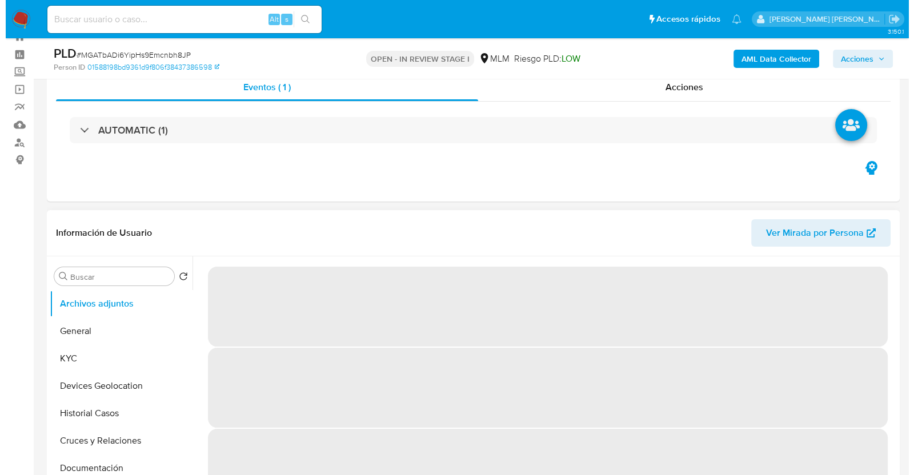
scroll to position [142, 0]
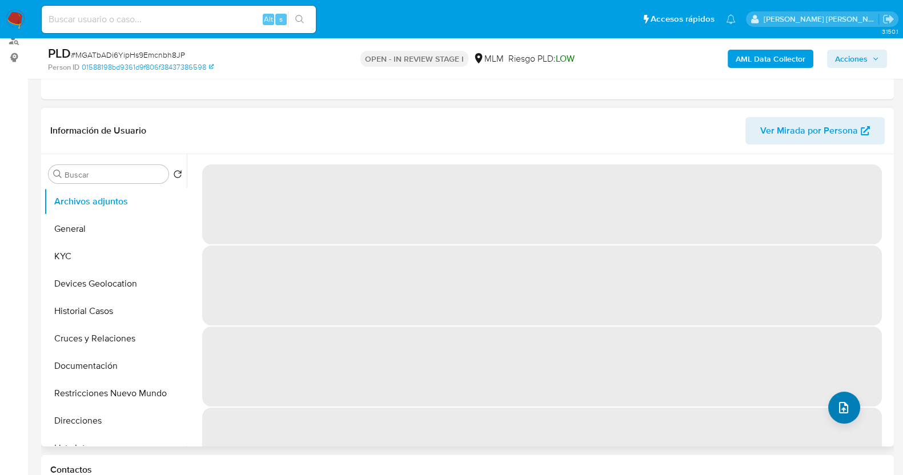
select select "10"
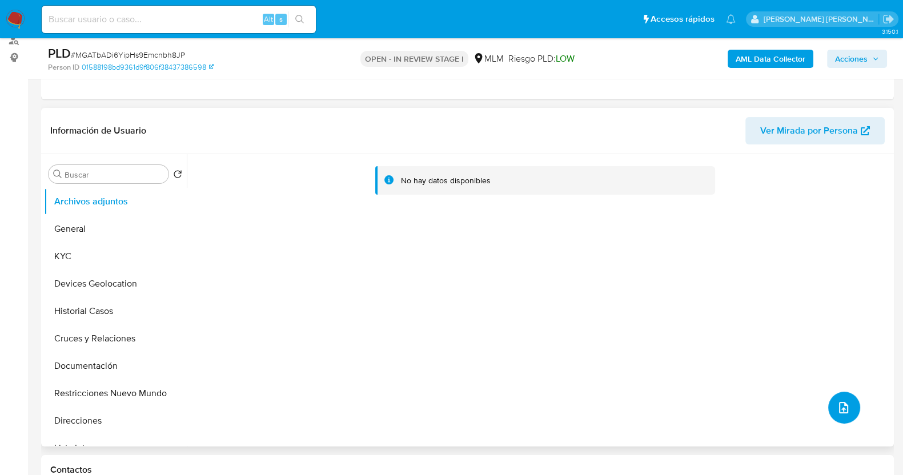
click at [840, 407] on icon "upload-file" at bounding box center [843, 407] width 9 height 11
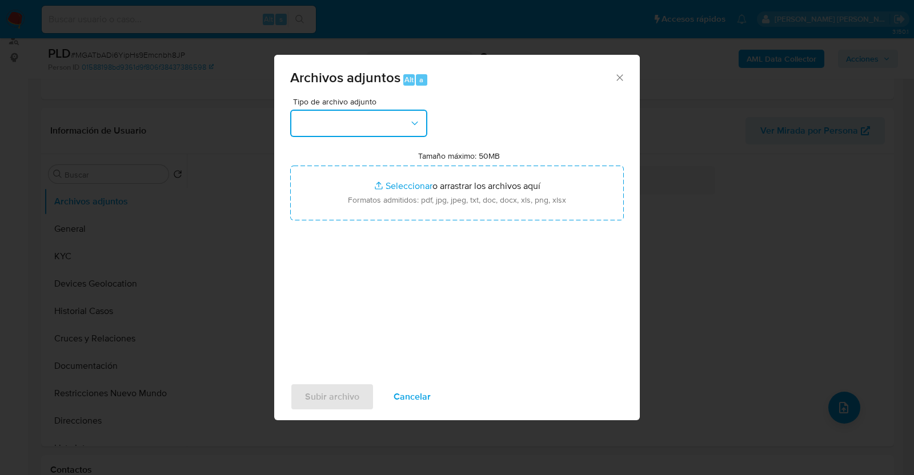
click at [395, 117] on button "button" at bounding box center [358, 123] width 137 height 27
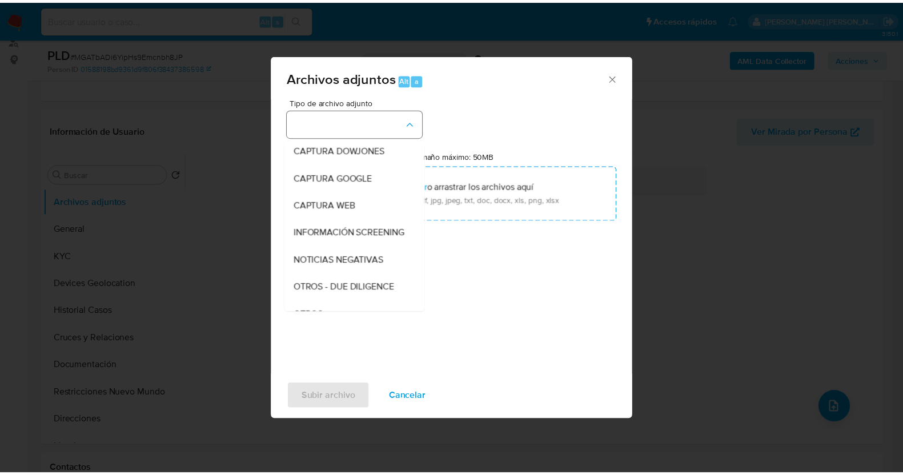
scroll to position [59, 0]
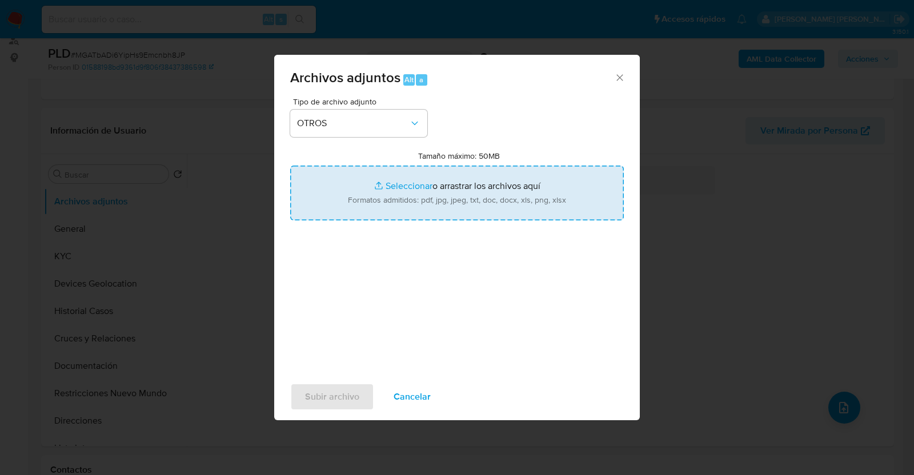
type input "C:\fakepath\1692863975_FRANCISCO JAVIER_JUL2025.pdf"
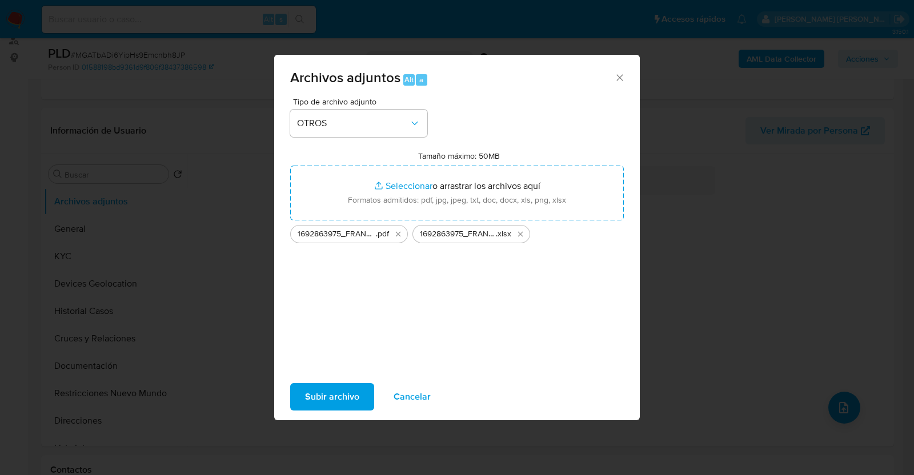
click at [325, 395] on span "Subir archivo" at bounding box center [332, 397] width 54 height 25
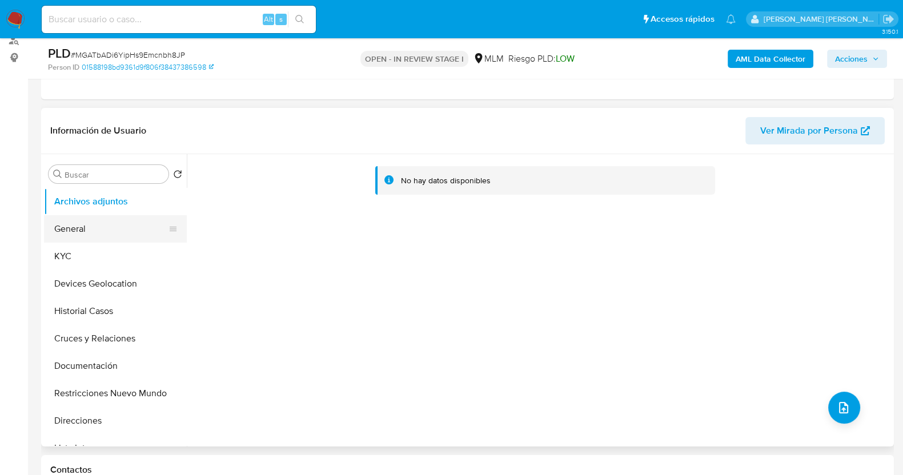
click at [91, 232] on button "General" at bounding box center [111, 228] width 134 height 27
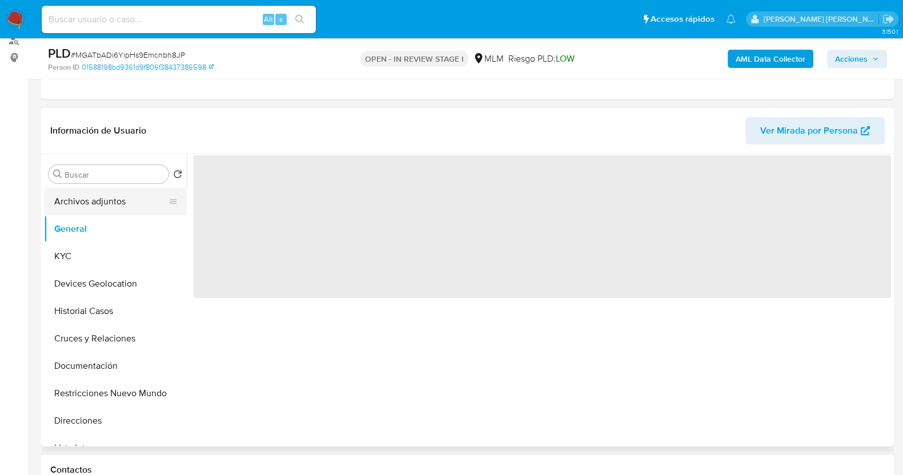
drag, startPoint x: 114, startPoint y: 203, endPoint x: 120, endPoint y: 203, distance: 6.3
click at [114, 203] on button "Archivos adjuntos" at bounding box center [111, 201] width 134 height 27
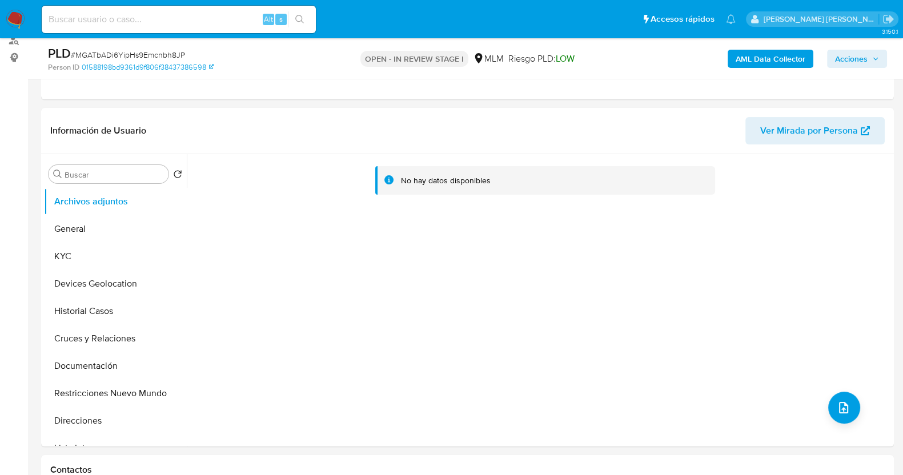
click at [117, 53] on span "# MGATbADi6YipHs9Emcnbh8JP" at bounding box center [128, 54] width 114 height 11
click at [117, 54] on span "# MGATbADi6YipHs9Emcnbh8JP" at bounding box center [128, 54] width 114 height 11
copy span "MGATbADi6YipHs9Emcnbh8JP"
click at [91, 224] on button "General" at bounding box center [111, 228] width 134 height 27
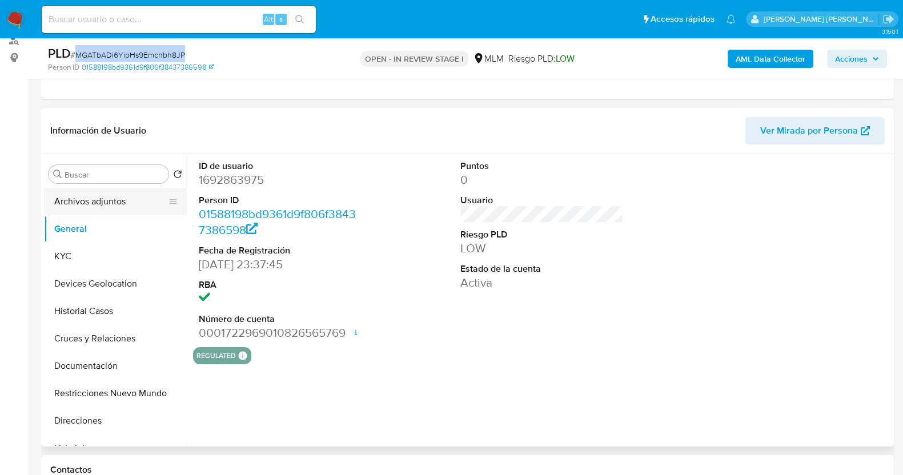
click at [94, 204] on button "Archivos adjuntos" at bounding box center [111, 201] width 134 height 27
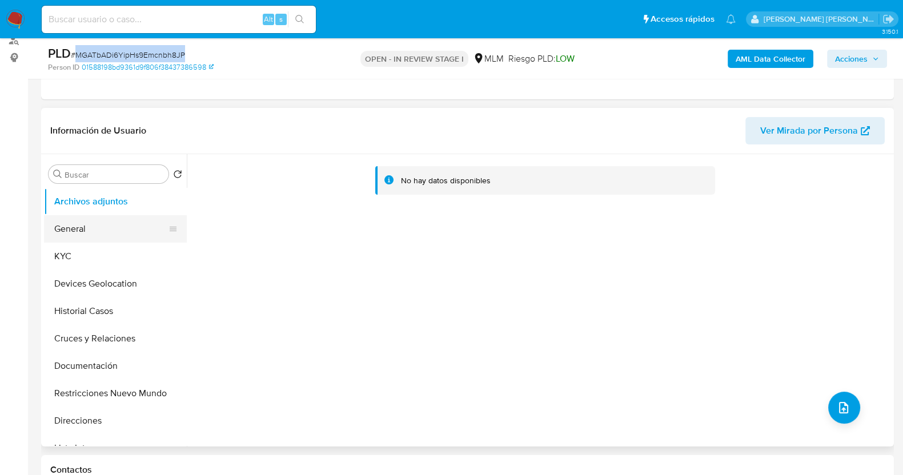
click at [91, 235] on button "General" at bounding box center [111, 228] width 134 height 27
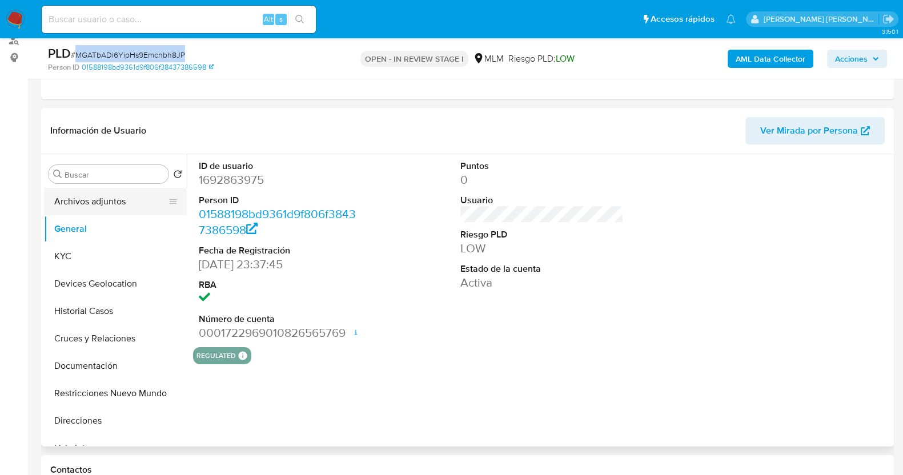
click at [106, 198] on button "Archivos adjuntos" at bounding box center [111, 201] width 134 height 27
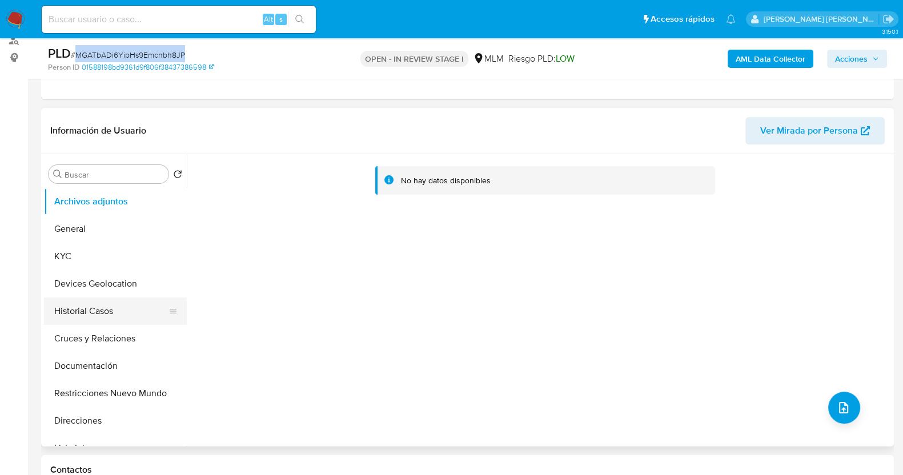
click at [81, 309] on button "Historial Casos" at bounding box center [111, 311] width 134 height 27
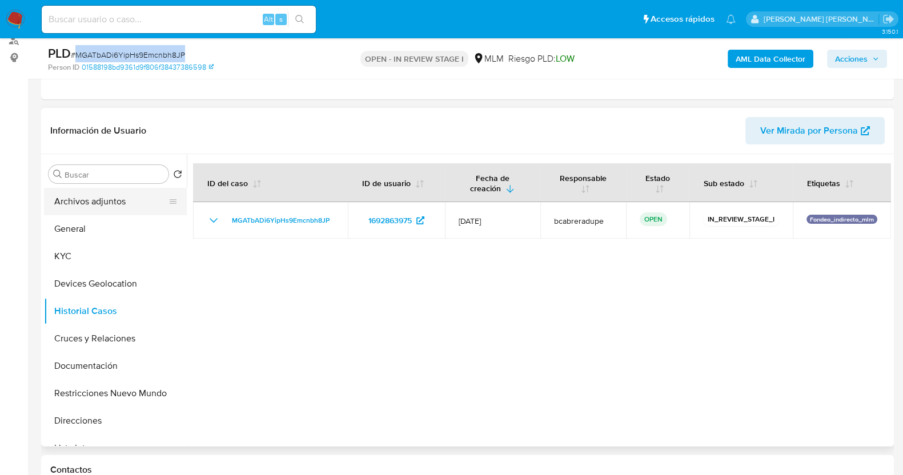
click at [109, 198] on button "Archivos adjuntos" at bounding box center [111, 201] width 134 height 27
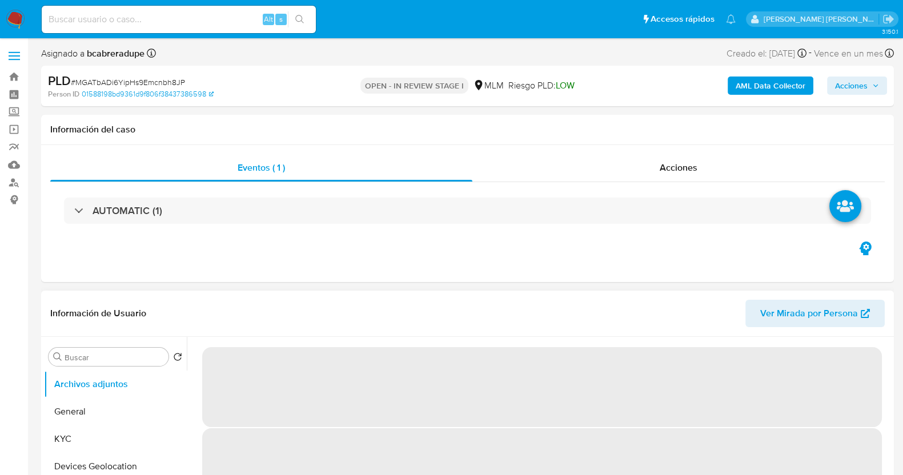
select select "10"
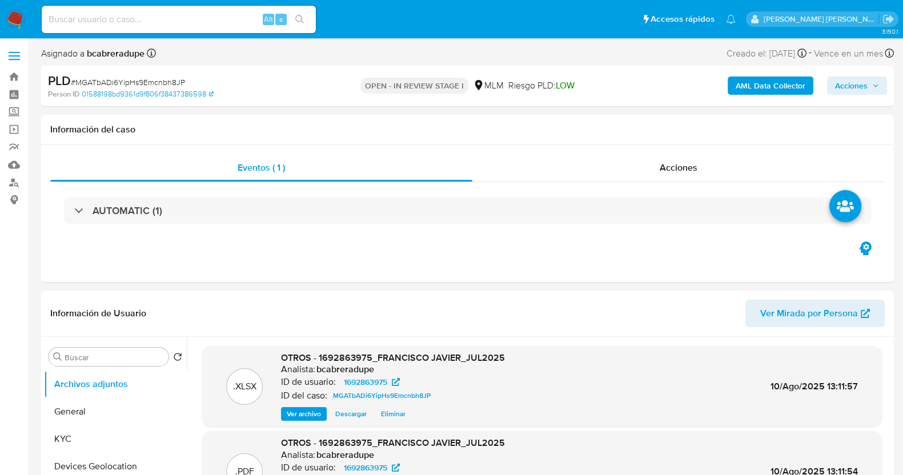
click at [868, 75] on div "AML Data Collector Acciones" at bounding box center [749, 86] width 277 height 27
click at [869, 86] on span "Acciones" at bounding box center [857, 86] width 44 height 16
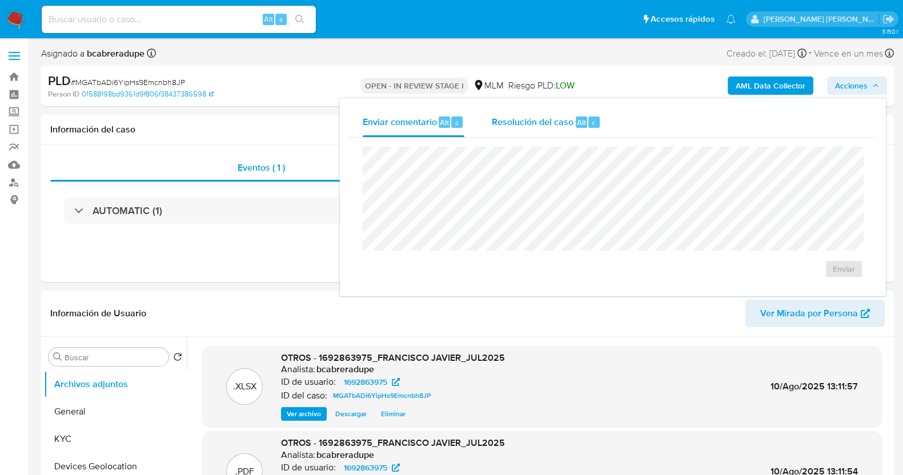
click at [551, 124] on span "Resolución del caso" at bounding box center [533, 121] width 82 height 13
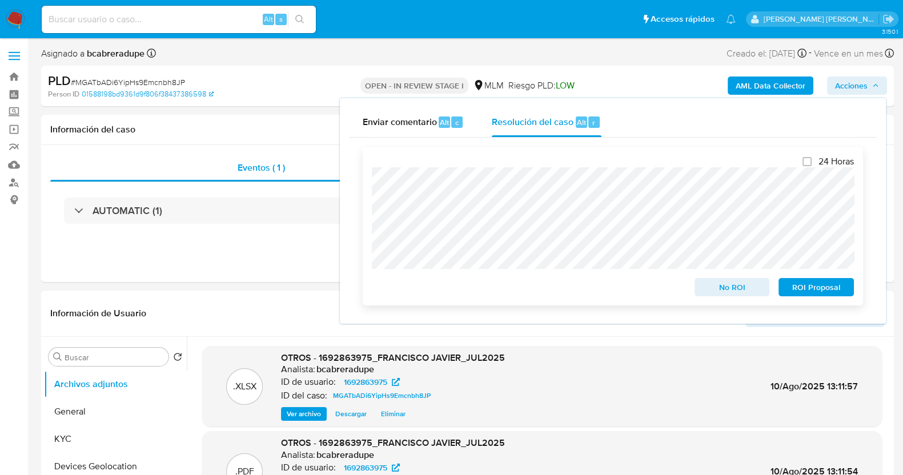
click at [744, 289] on span "No ROI" at bounding box center [732, 287] width 59 height 16
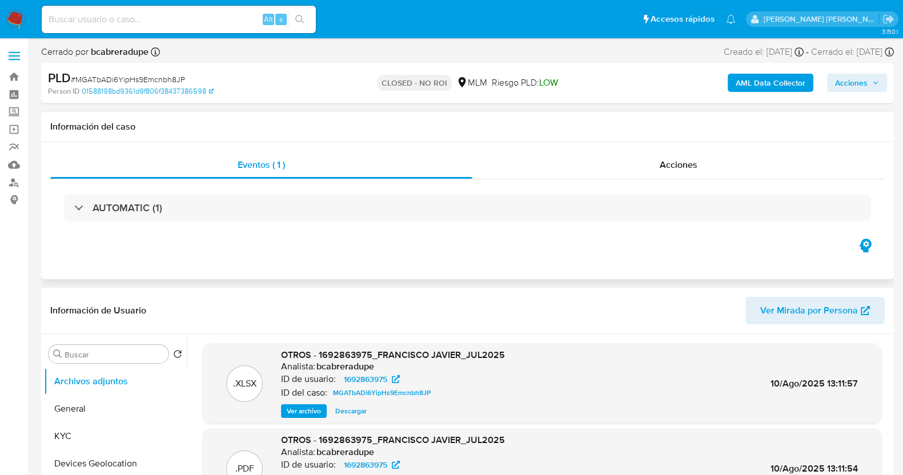
select select "10"
click at [894, 16] on div "[PERSON_NAME] [PERSON_NAME]" at bounding box center [822, 18] width 152 height 15
click at [888, 16] on icon "Salir" at bounding box center [889, 19] width 12 height 12
